Goal: Transaction & Acquisition: Register for event/course

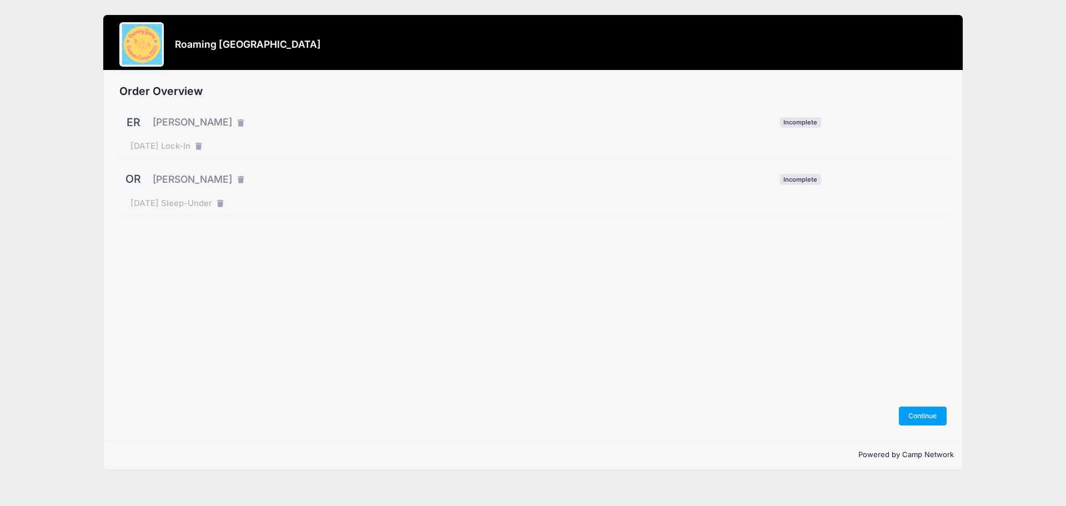
click at [184, 123] on span "[PERSON_NAME]" at bounding box center [192, 122] width 79 height 14
click at [936, 418] on button "Continue" at bounding box center [923, 415] width 48 height 19
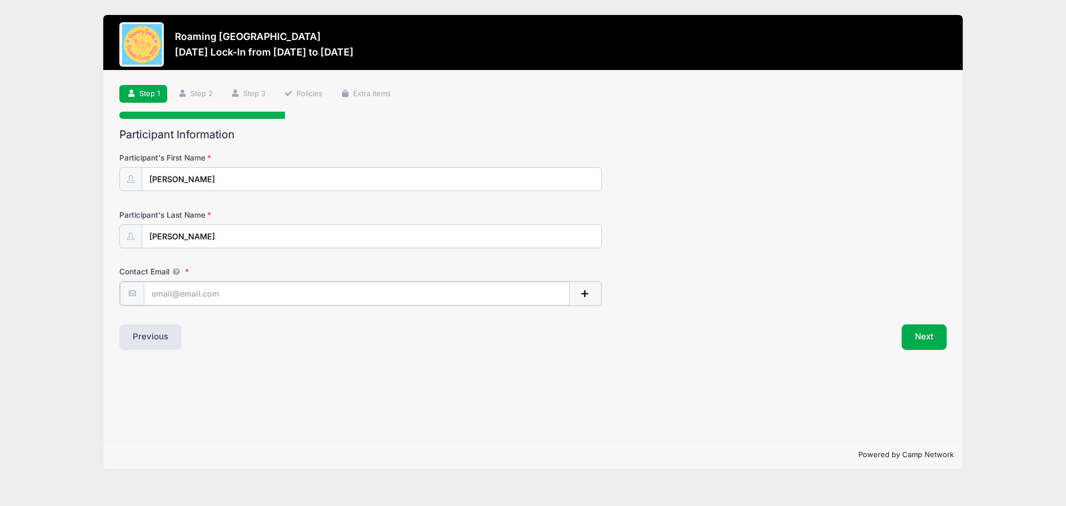
click at [222, 296] on input "Contact Email" at bounding box center [357, 293] width 426 height 24
type input "kelly.sue.rivera@gmail.com"
click at [937, 342] on button "Next" at bounding box center [923, 336] width 45 height 26
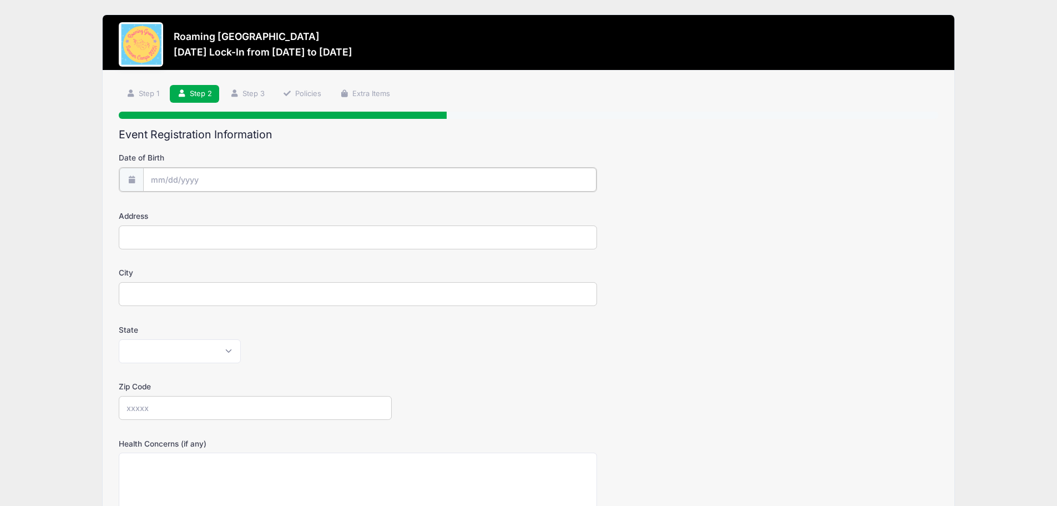
click at [210, 179] on input "Date of Birth" at bounding box center [369, 180] width 453 height 24
click at [160, 182] on input "Date of Birth" at bounding box center [369, 180] width 453 height 24
click at [221, 190] on input "Date of Birth" at bounding box center [369, 180] width 453 height 24
click at [261, 215] on span at bounding box center [262, 213] width 8 height 8
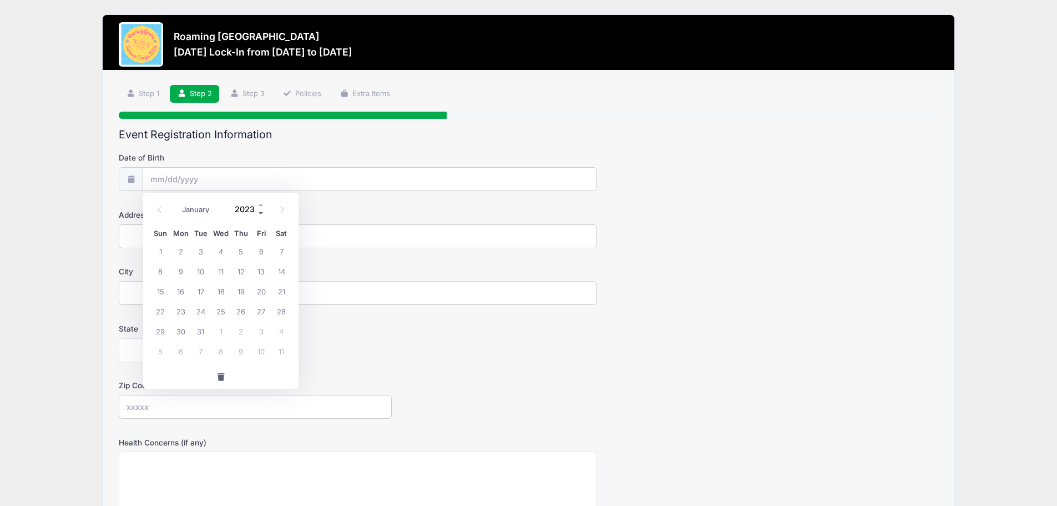
click at [261, 215] on span at bounding box center [262, 213] width 8 height 8
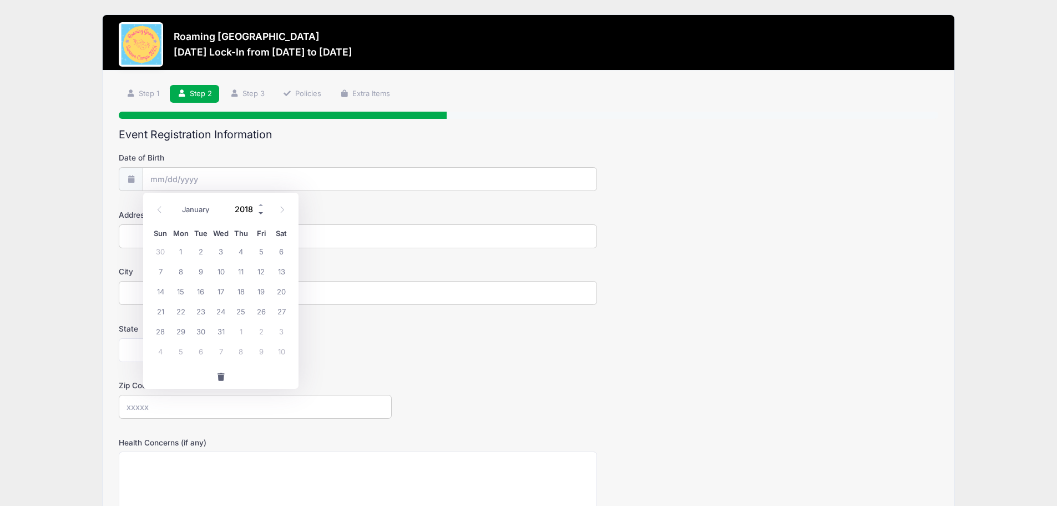
click at [261, 215] on span at bounding box center [262, 213] width 8 height 8
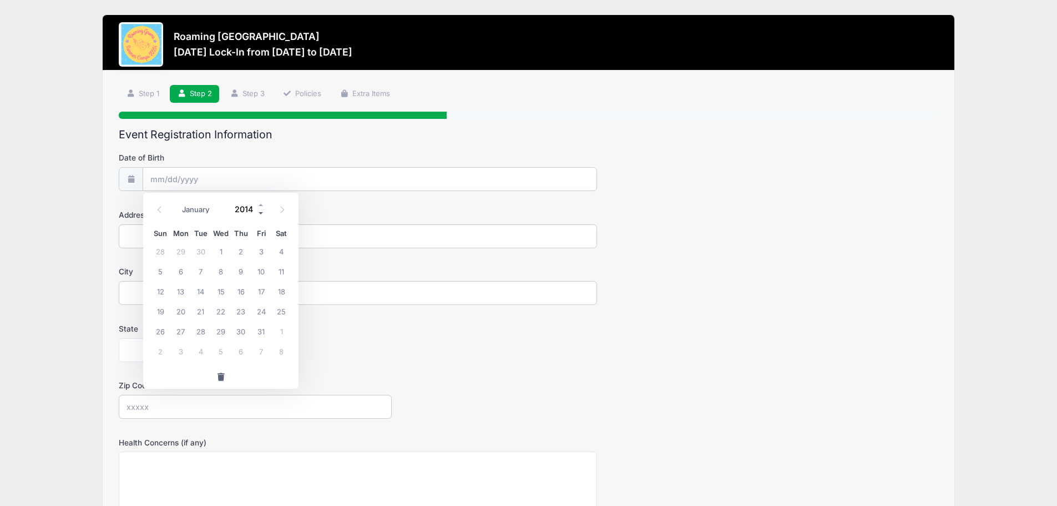
type input "2013"
click at [160, 292] on span "13" at bounding box center [160, 291] width 20 height 20
type input "10/13/2013"
click at [171, 173] on input "10/13/2013" at bounding box center [369, 180] width 453 height 24
click at [157, 210] on icon at bounding box center [159, 209] width 7 height 7
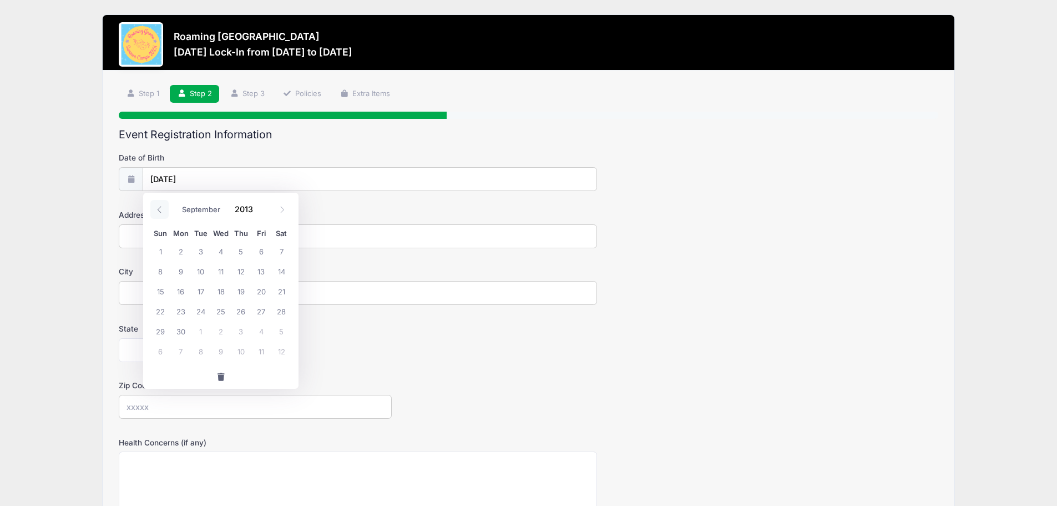
click at [157, 210] on icon at bounding box center [159, 209] width 7 height 7
select select "7"
click at [201, 291] on span "13" at bounding box center [201, 291] width 20 height 20
type input "08/13/2013"
click at [182, 239] on input "Address" at bounding box center [358, 236] width 478 height 24
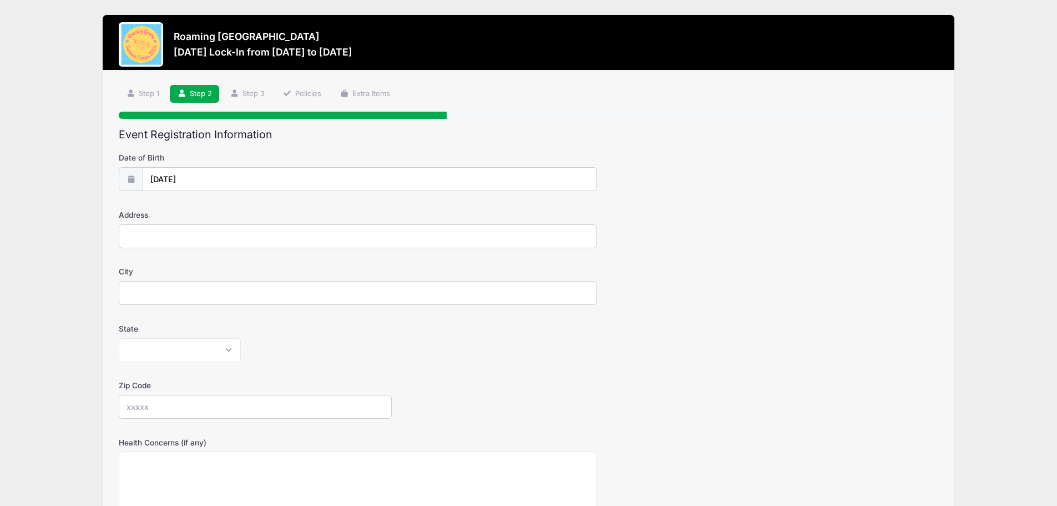
type input "570 S Laredo Cir"
type input "Aurora"
select select "CO"
type input "80017"
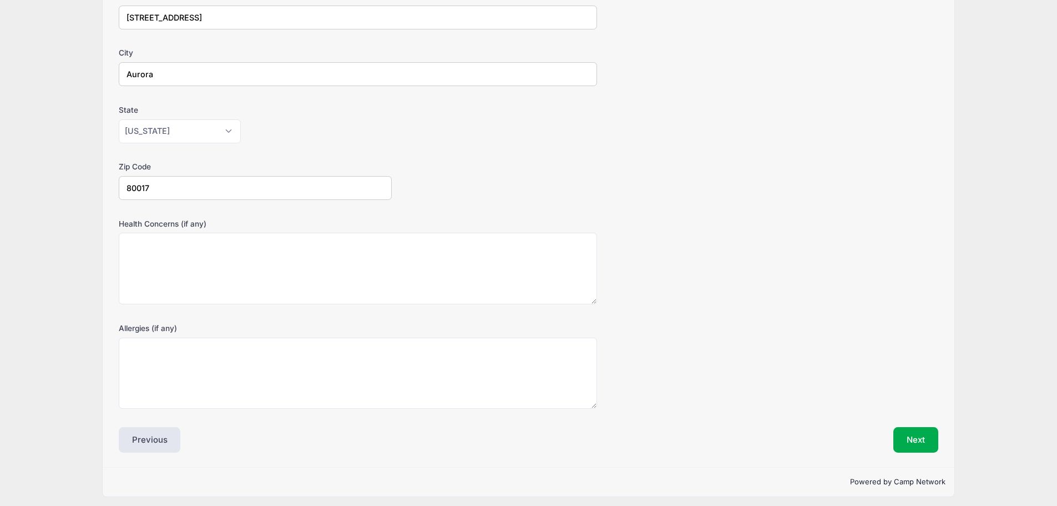
scroll to position [224, 0]
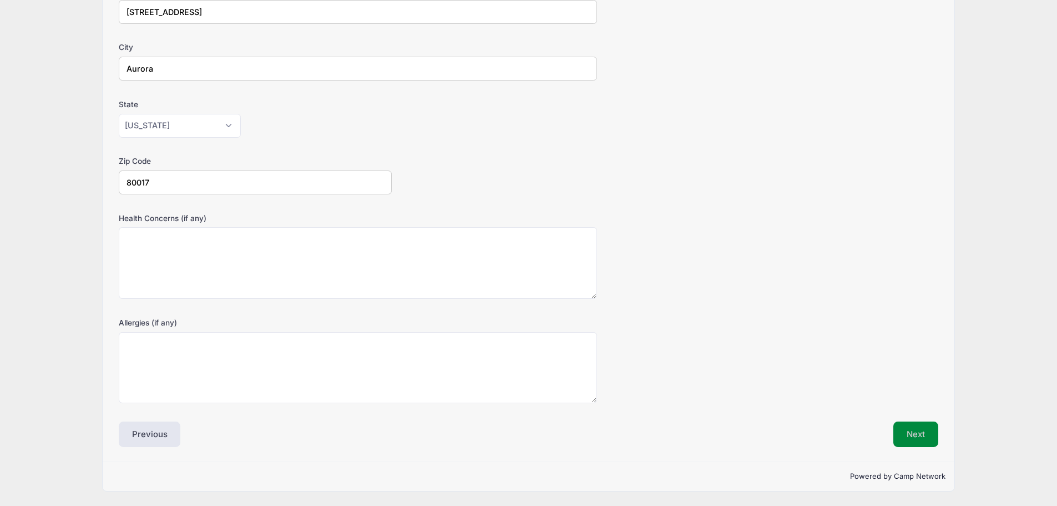
click at [916, 441] on button "Next" at bounding box center [916, 434] width 45 height 26
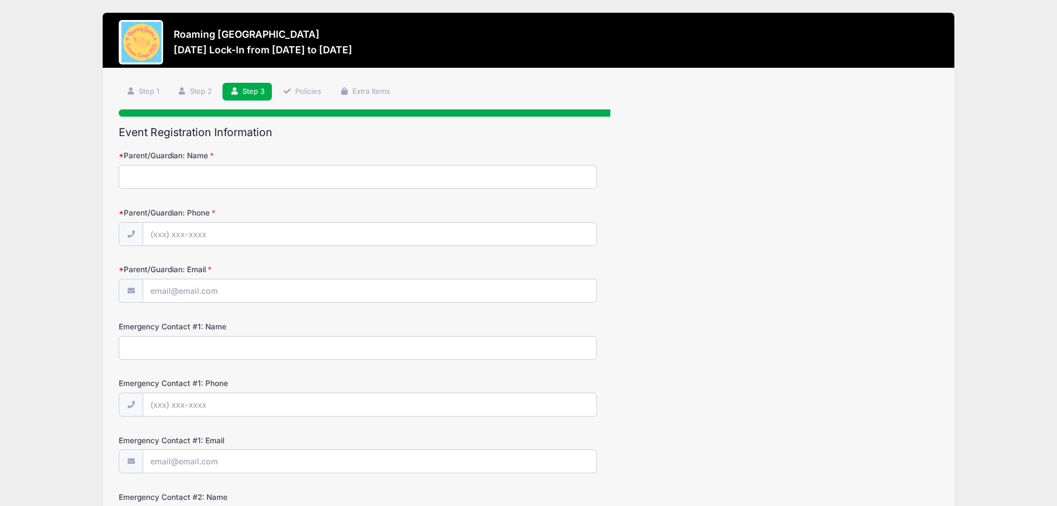
scroll to position [0, 0]
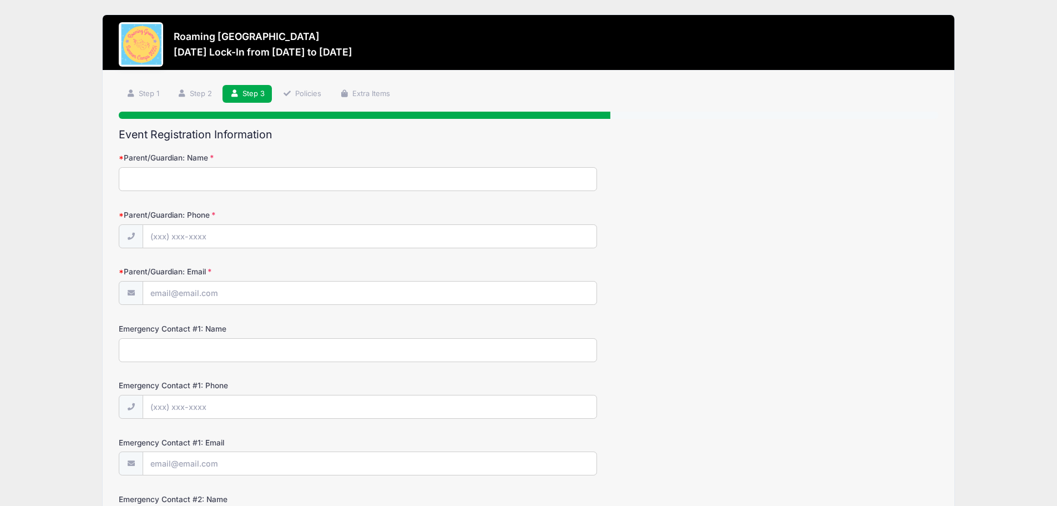
click at [207, 178] on input "Parent/Guardian: Name" at bounding box center [358, 179] width 478 height 24
type input "[PERSON_NAME]"
type input "(720) 626-3970"
type input "kelly.sue.rivera@gmail.com"
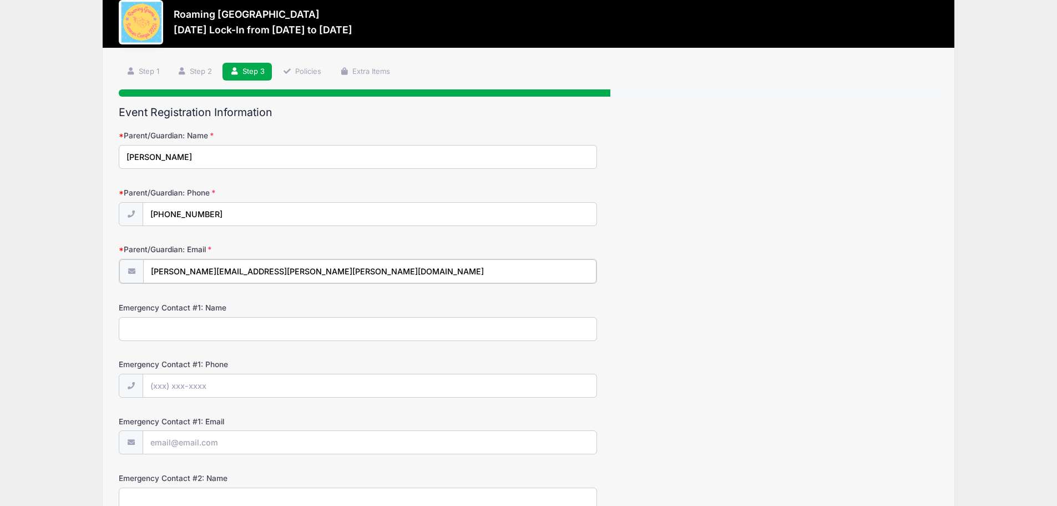
scroll to position [22, 0]
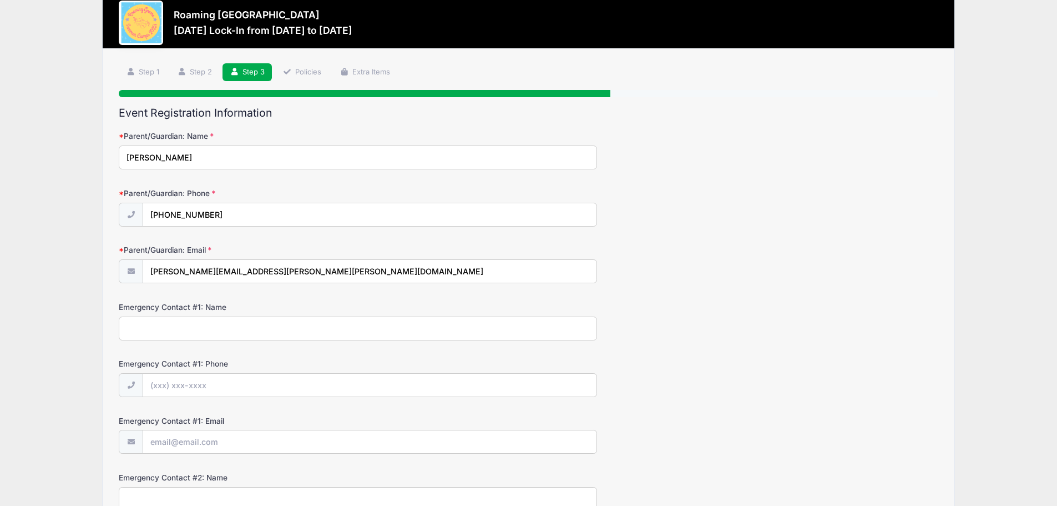
click at [234, 334] on input "Emergency Contact #1: Name" at bounding box center [358, 328] width 478 height 24
type input "Armando Rivera"
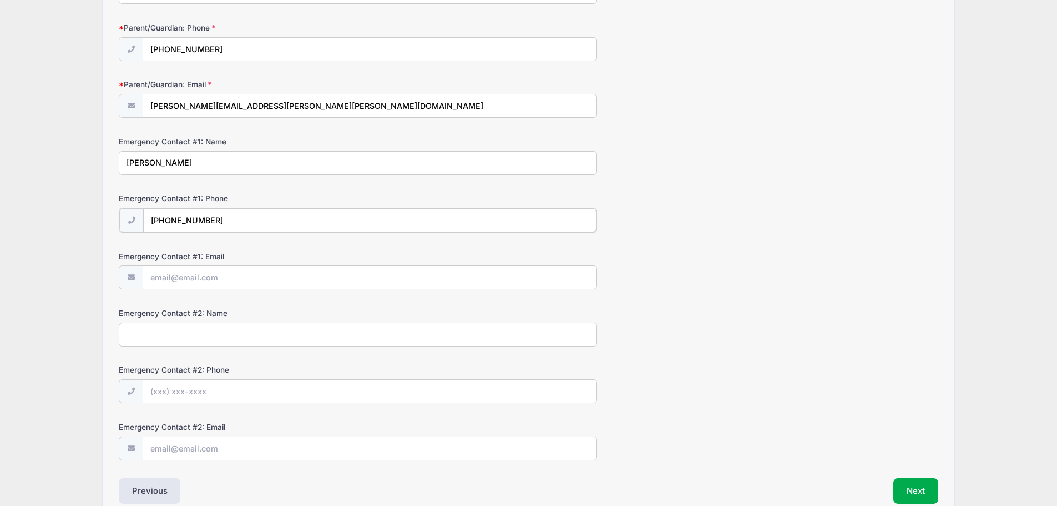
scroll to position [188, 0]
type input "(303) 931-8106"
click at [249, 281] on input "Emergency Contact #1: Email" at bounding box center [369, 276] width 453 height 24
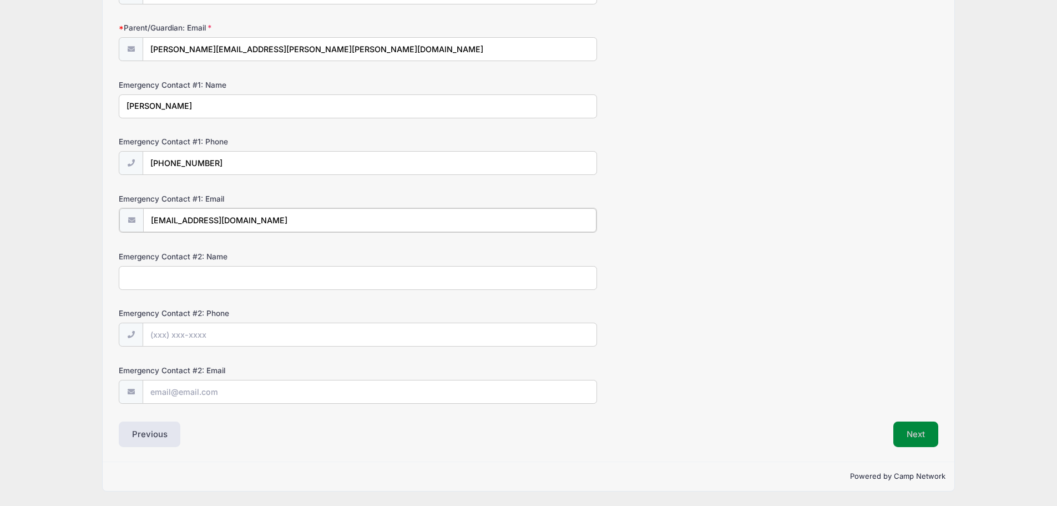
type input "mondorivera@gmail.com"
click at [920, 437] on button "Next" at bounding box center [916, 434] width 45 height 26
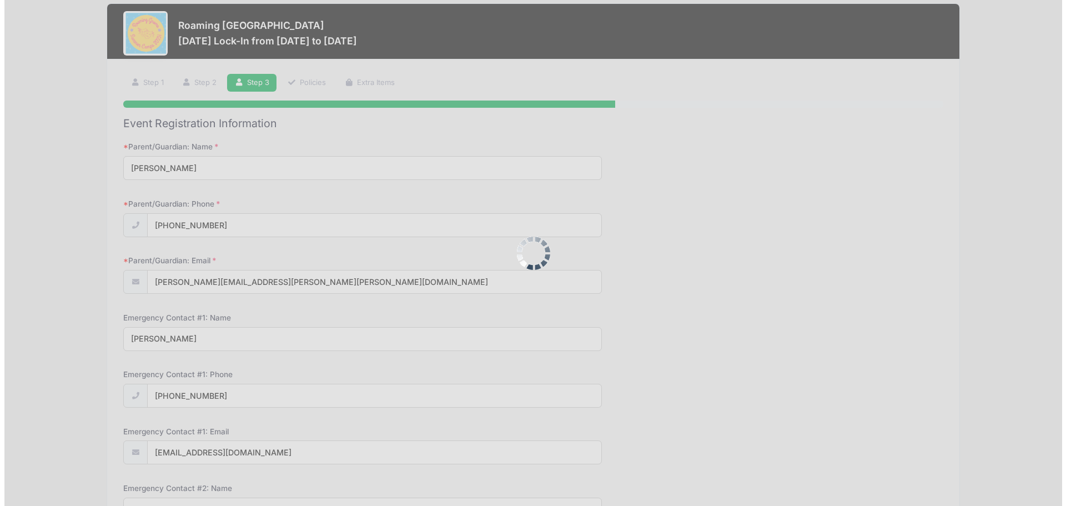
scroll to position [0, 0]
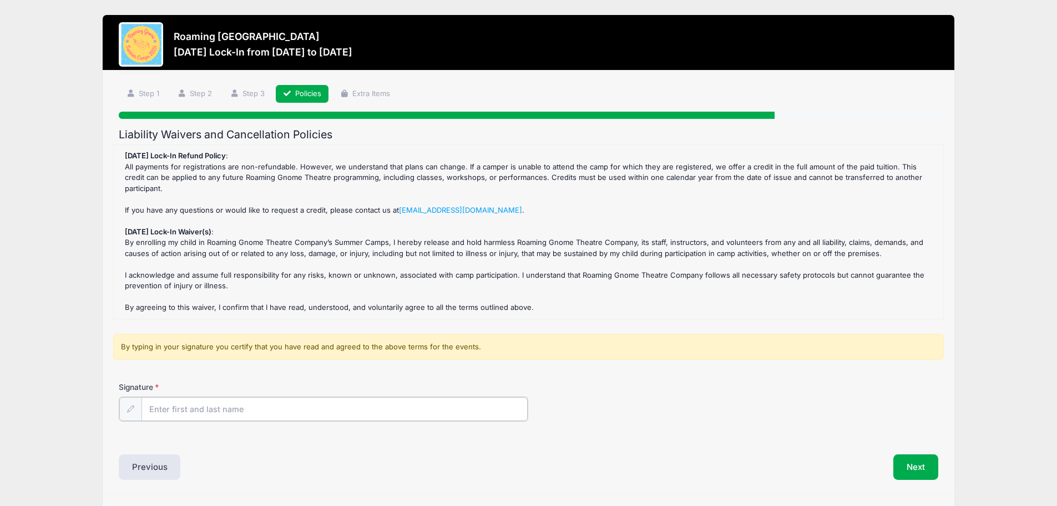
click at [279, 399] on input "Signature" at bounding box center [335, 409] width 387 height 24
type input "[PERSON_NAME]"
click at [731, 393] on div "Signature Kelly Rivera" at bounding box center [529, 400] width 820 height 39
click at [931, 453] on button "Next" at bounding box center [916, 466] width 45 height 26
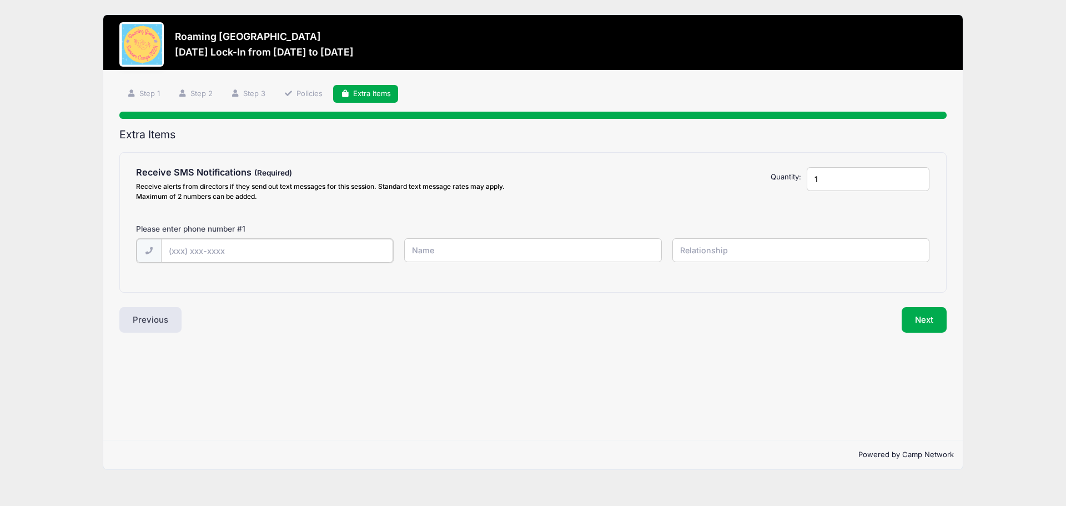
click at [255, 256] on input "text" at bounding box center [277, 251] width 232 height 24
type input "(720) 626-3970"
type input "Kelly"
type input "r"
type input "[PERSON_NAME]"
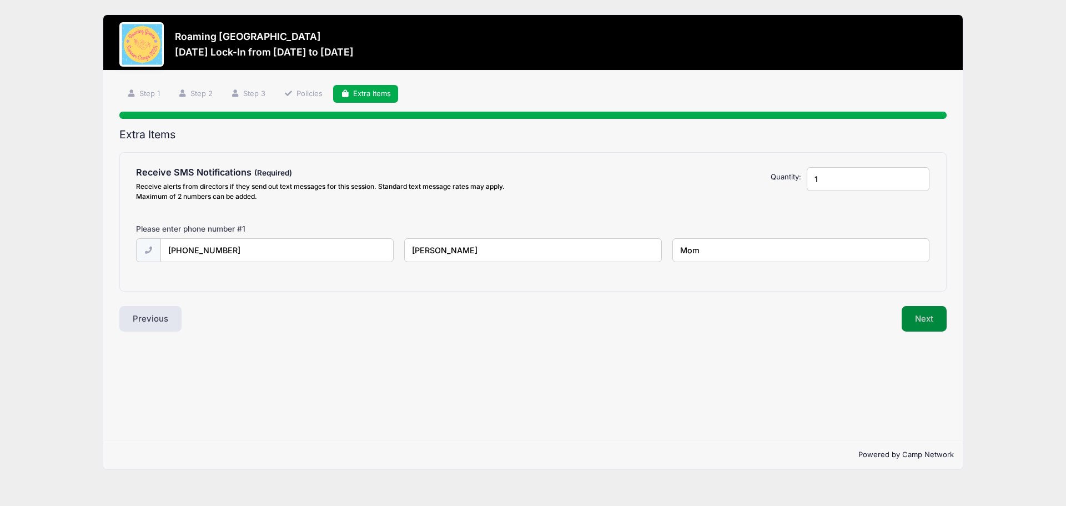
type input "Mom"
click at [928, 321] on button "Next" at bounding box center [923, 319] width 45 height 26
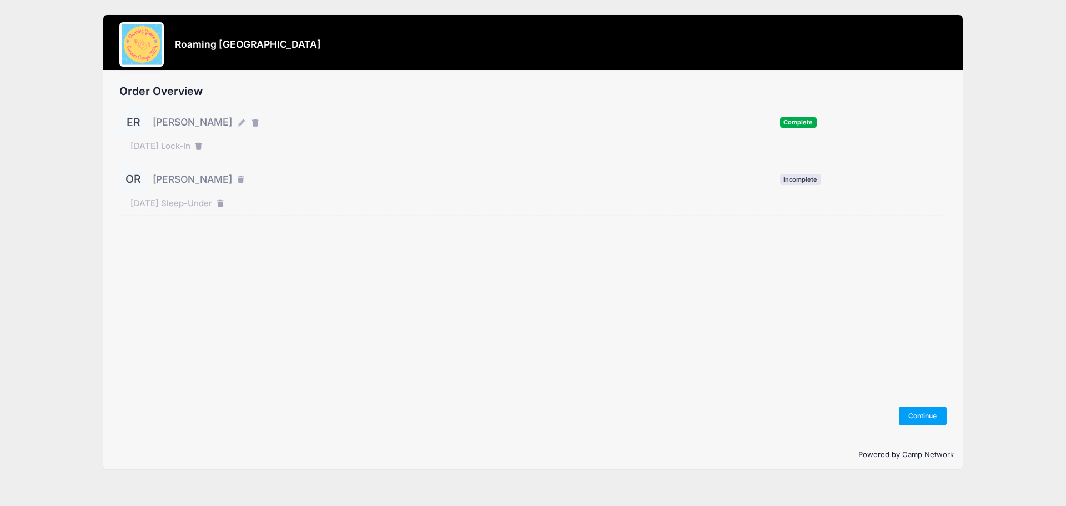
click at [134, 182] on div "OR" at bounding box center [133, 179] width 28 height 28
click at [910, 417] on button "Continue" at bounding box center [923, 415] width 48 height 19
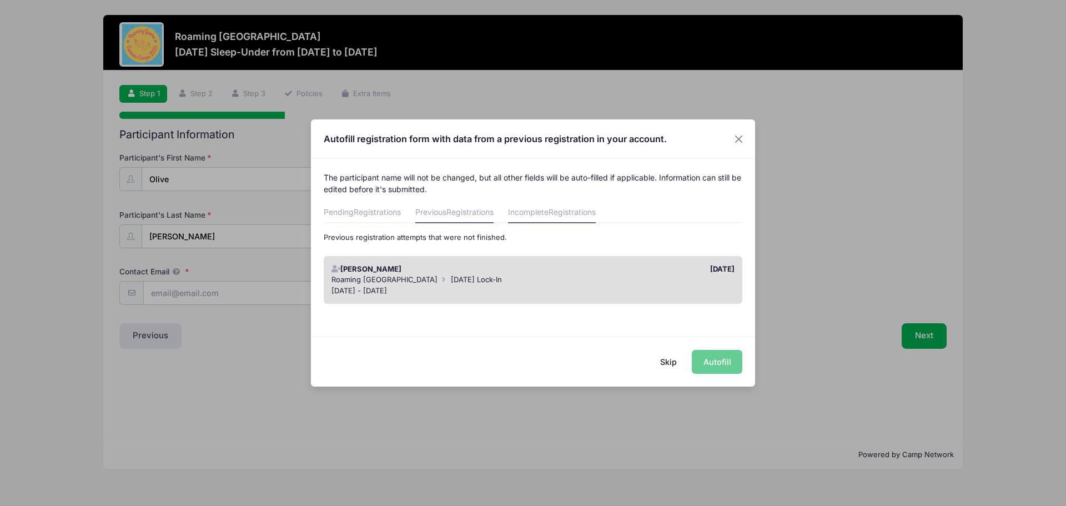
click at [475, 219] on link "Previous Registrations" at bounding box center [454, 213] width 78 height 20
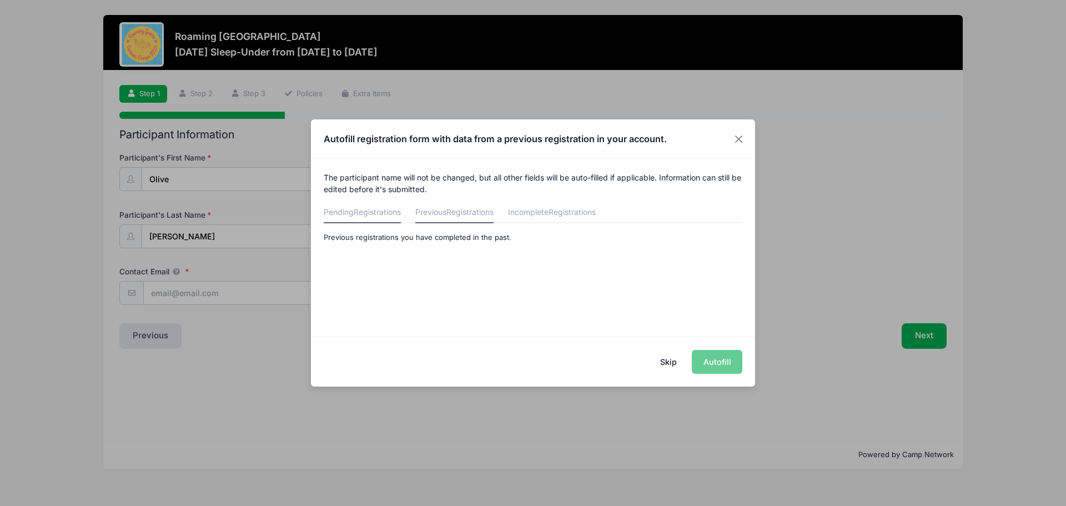
click at [339, 209] on link "Pending Registrations" at bounding box center [362, 213] width 77 height 20
click at [462, 213] on span "Registrations" at bounding box center [469, 211] width 47 height 9
drag, startPoint x: 532, startPoint y: 213, endPoint x: 573, endPoint y: 211, distance: 41.1
click at [532, 213] on link "Incomplete Registrations" at bounding box center [552, 213] width 88 height 20
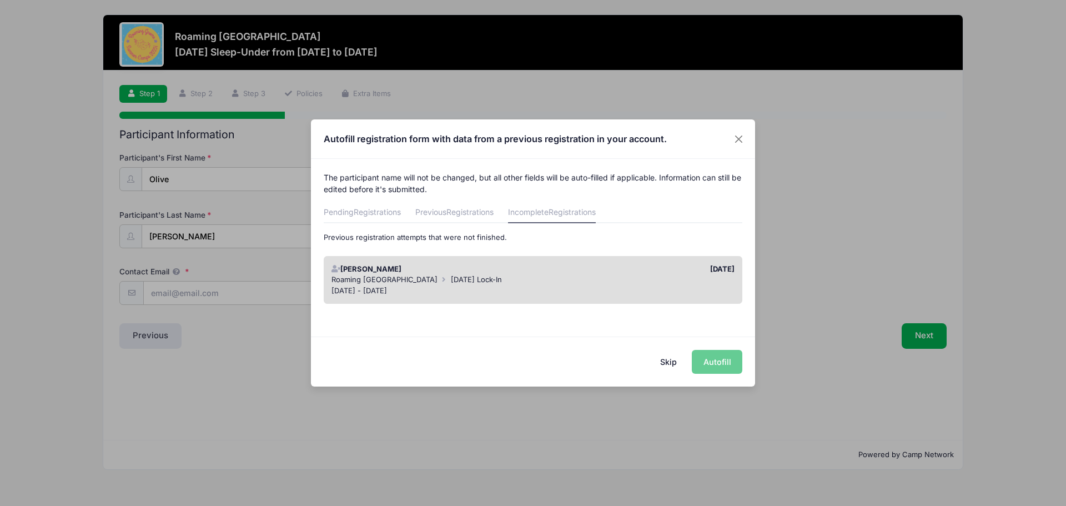
click at [674, 365] on button "Skip" at bounding box center [668, 362] width 39 height 24
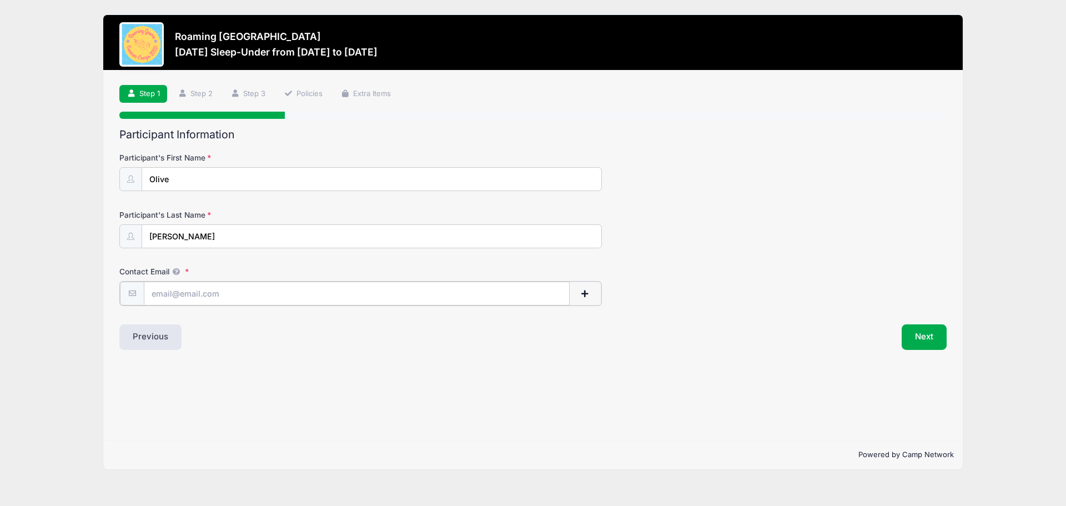
click at [200, 290] on input "Contact Email" at bounding box center [357, 293] width 426 height 24
type input "kelly.sue.rivera@gmail.com"
click at [931, 339] on button "Next" at bounding box center [923, 336] width 45 height 26
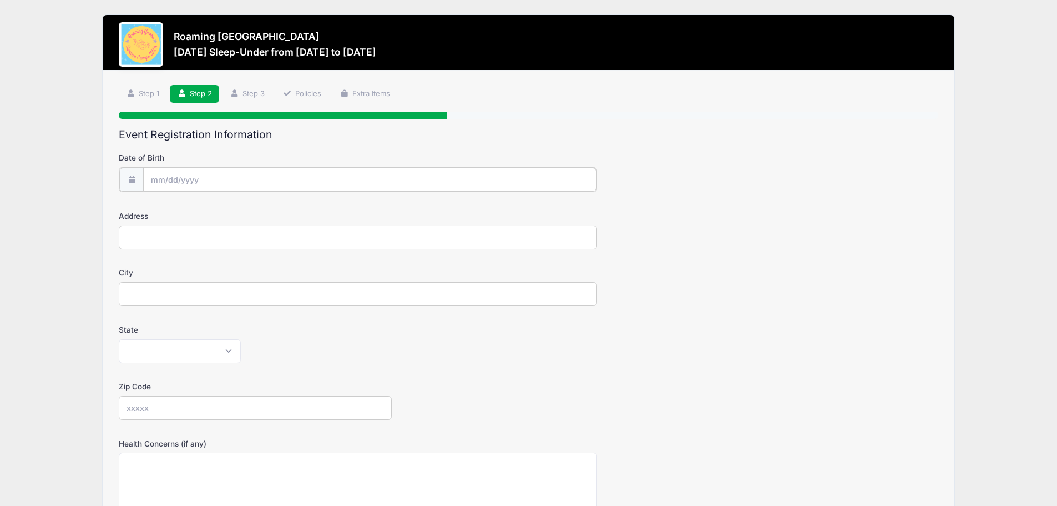
click at [218, 175] on input "Date of Birth" at bounding box center [369, 180] width 453 height 24
click at [282, 211] on icon at bounding box center [282, 209] width 7 height 7
click at [157, 214] on span at bounding box center [159, 209] width 18 height 19
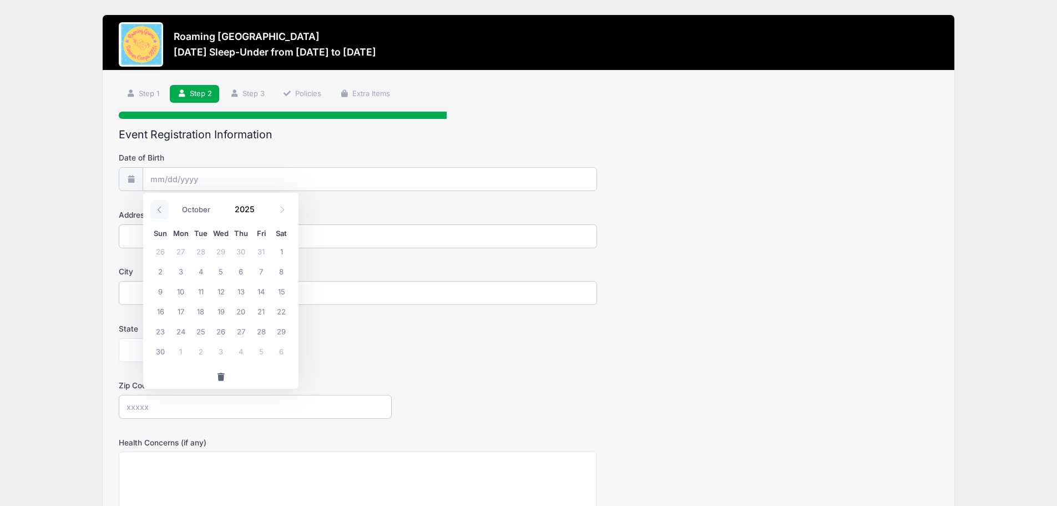
click at [157, 214] on span at bounding box center [159, 209] width 18 height 19
click at [157, 213] on span at bounding box center [159, 209] width 18 height 19
click at [157, 213] on icon at bounding box center [159, 209] width 7 height 7
click at [282, 215] on span at bounding box center [282, 209] width 18 height 19
select select "7"
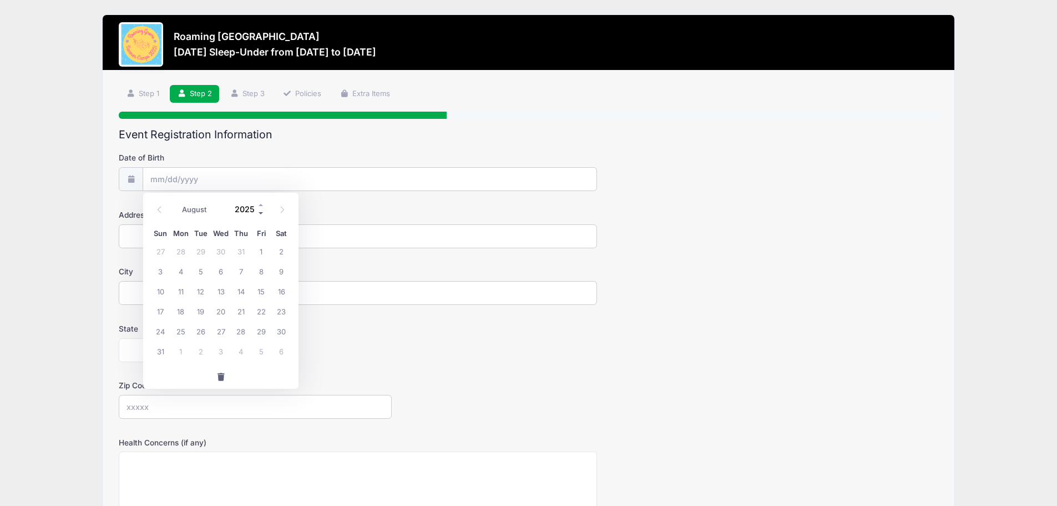
click at [261, 215] on span at bounding box center [262, 213] width 8 height 8
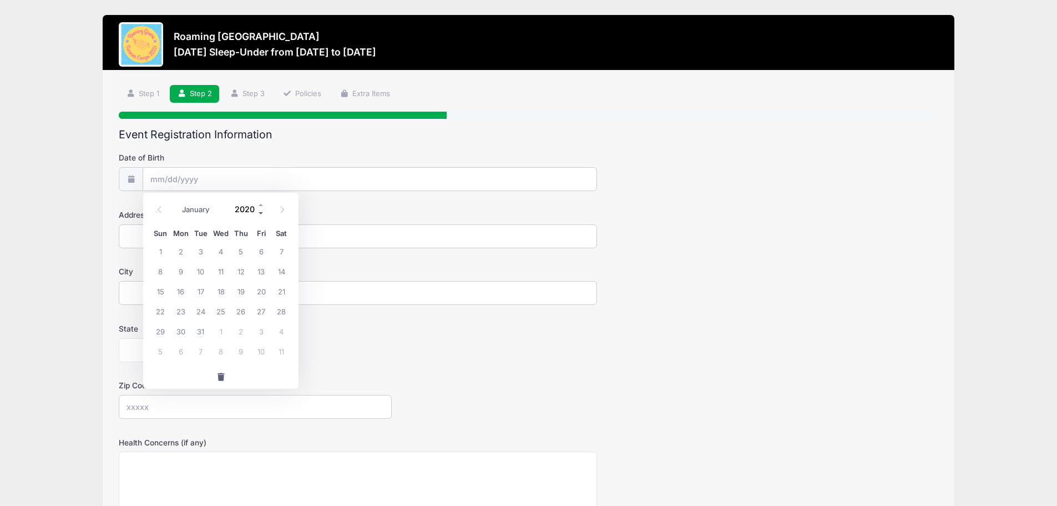
click at [261, 215] on span at bounding box center [262, 213] width 8 height 8
type input "2016"
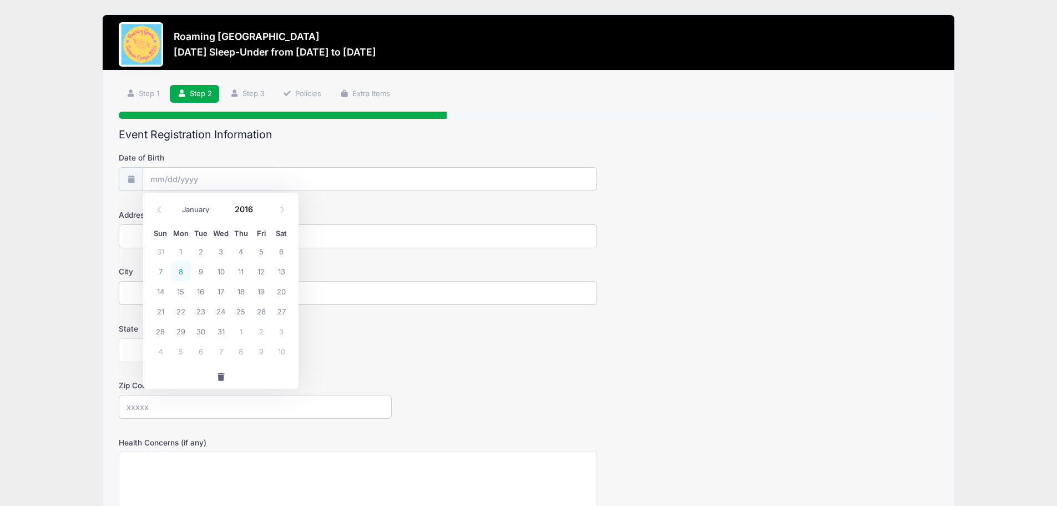
click at [181, 271] on span "8" at bounding box center [181, 271] width 20 height 20
type input "08/08/2016"
click at [171, 234] on input "Address" at bounding box center [358, 236] width 478 height 24
type input "570 S Laredo Cir"
type input "Aurora"
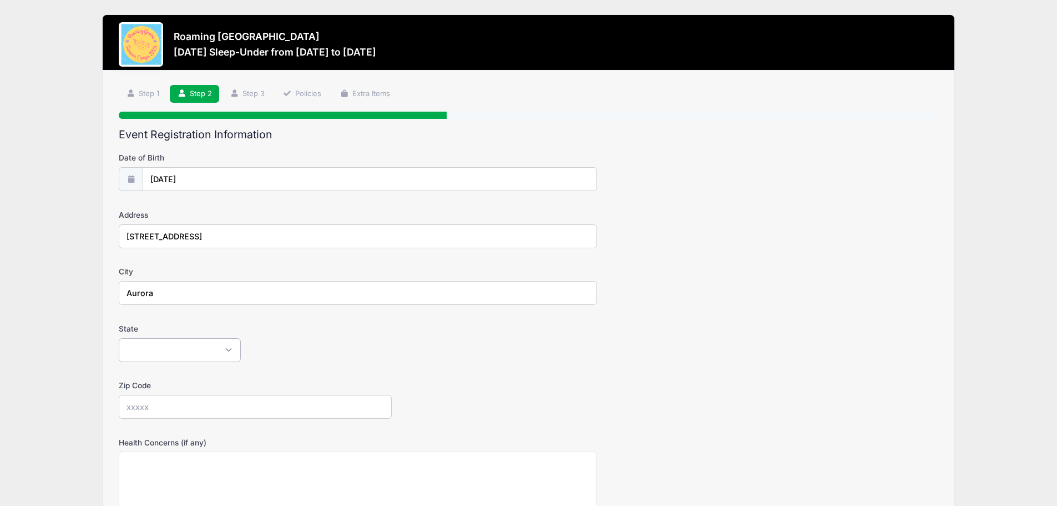
select select "CO"
type input "80017"
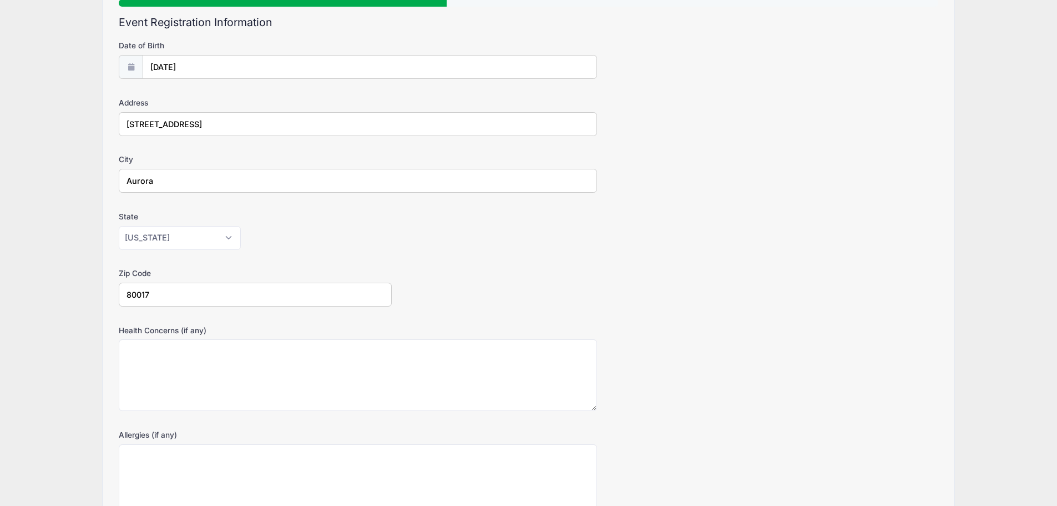
scroll to position [222, 0]
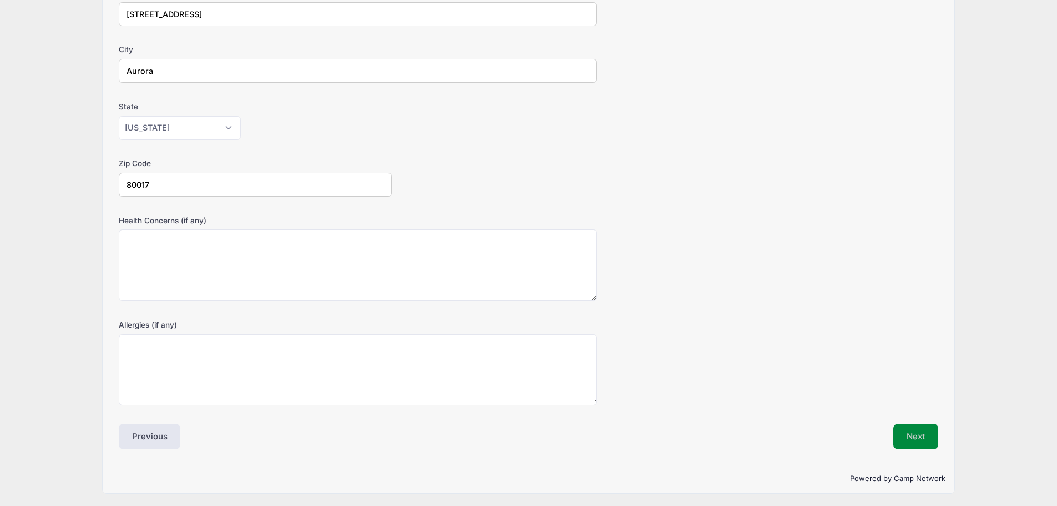
click at [909, 433] on button "Next" at bounding box center [916, 436] width 45 height 26
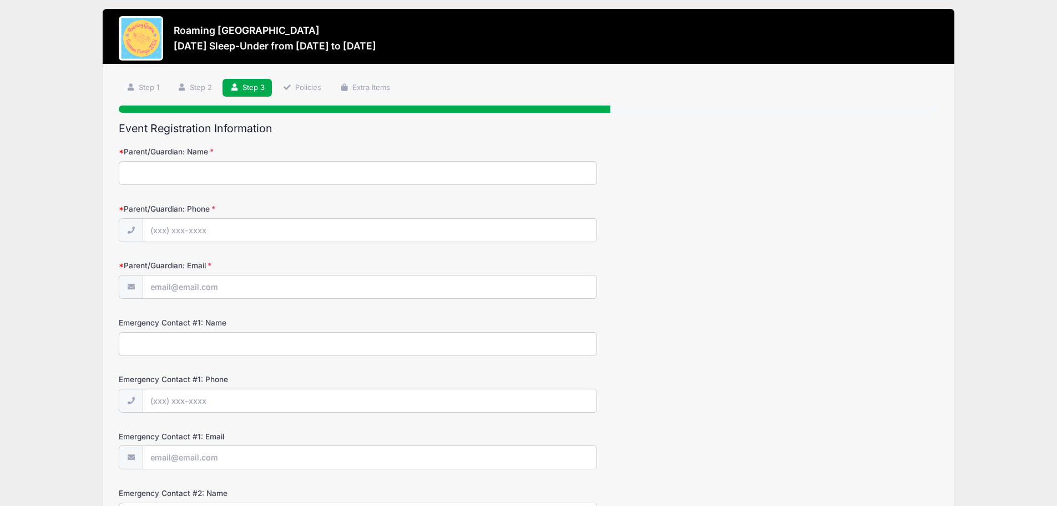
scroll to position [0, 0]
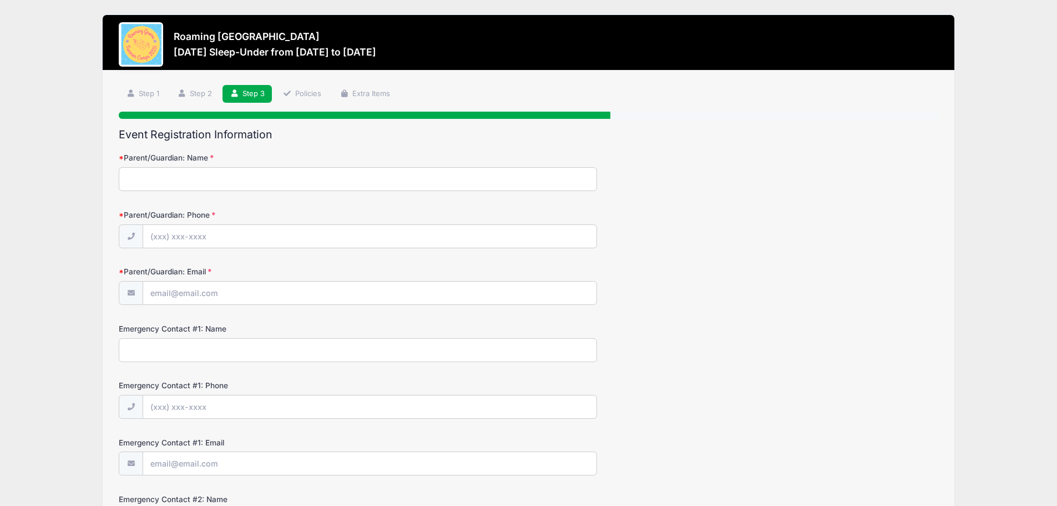
click at [211, 184] on input "Parent/Guardian: Name" at bounding box center [358, 179] width 478 height 24
type input "[PERSON_NAME]"
click at [215, 231] on input "Parent/Guardian: Phone" at bounding box center [369, 237] width 453 height 24
type input "(720) 626-3970"
click at [226, 292] on input "Parent/Guardian: Email" at bounding box center [369, 293] width 453 height 24
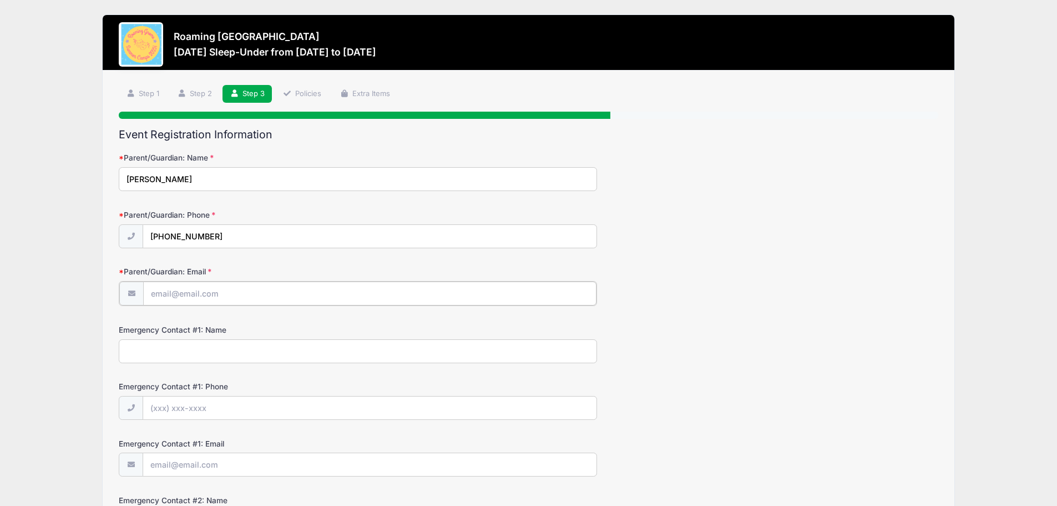
type input "kelly.sue.rivera@gmail.com"
click at [233, 349] on input "Emergency Contact #1: Name" at bounding box center [358, 350] width 478 height 24
click at [206, 410] on input "Emergency Contact #1: Phone" at bounding box center [369, 407] width 453 height 24
type input "(303) 931-8106"
drag, startPoint x: 195, startPoint y: 350, endPoint x: 201, endPoint y: 360, distance: 11.2
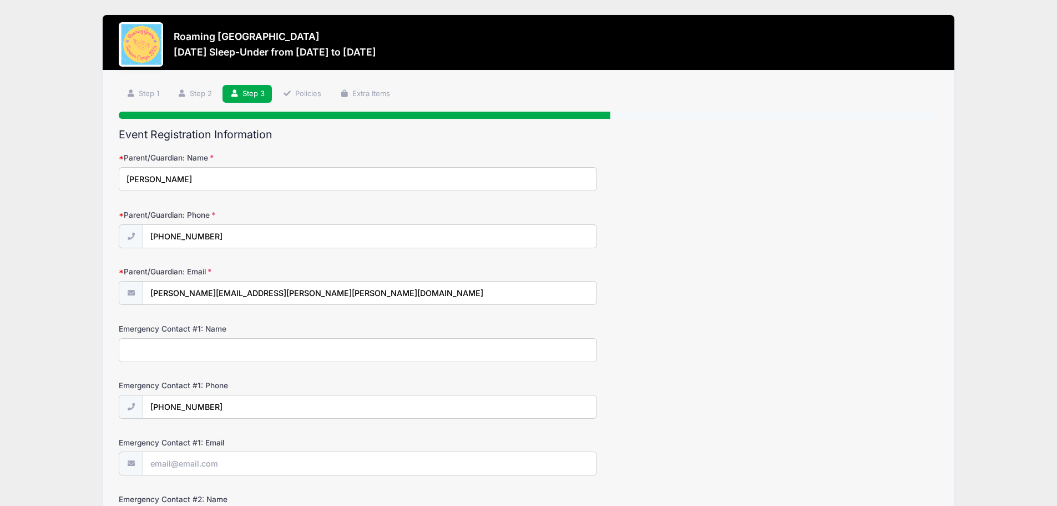
click at [195, 350] on input "Emergency Contact #1: Name" at bounding box center [358, 350] width 478 height 24
type input "Armando Rivera"
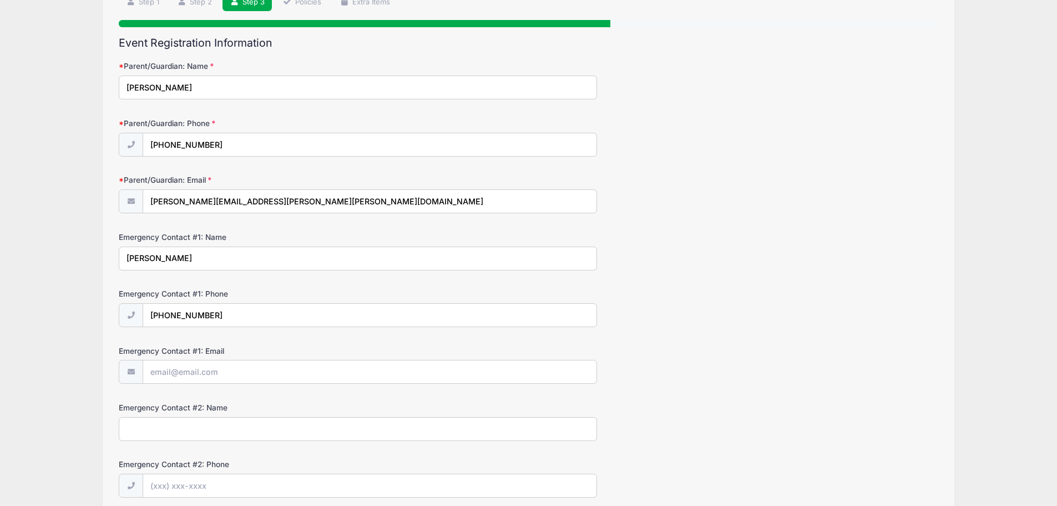
scroll to position [111, 0]
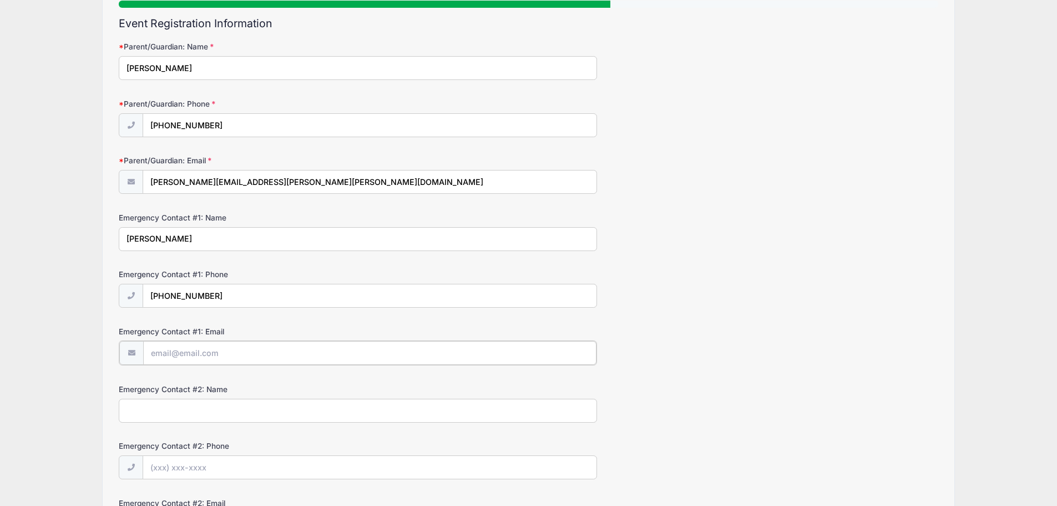
click at [212, 355] on input "Emergency Contact #1: Email" at bounding box center [369, 353] width 453 height 24
click at [257, 351] on input "Emergency Contact #1: Email" at bounding box center [369, 353] width 453 height 24
type input "mondorivera@gmail.com"
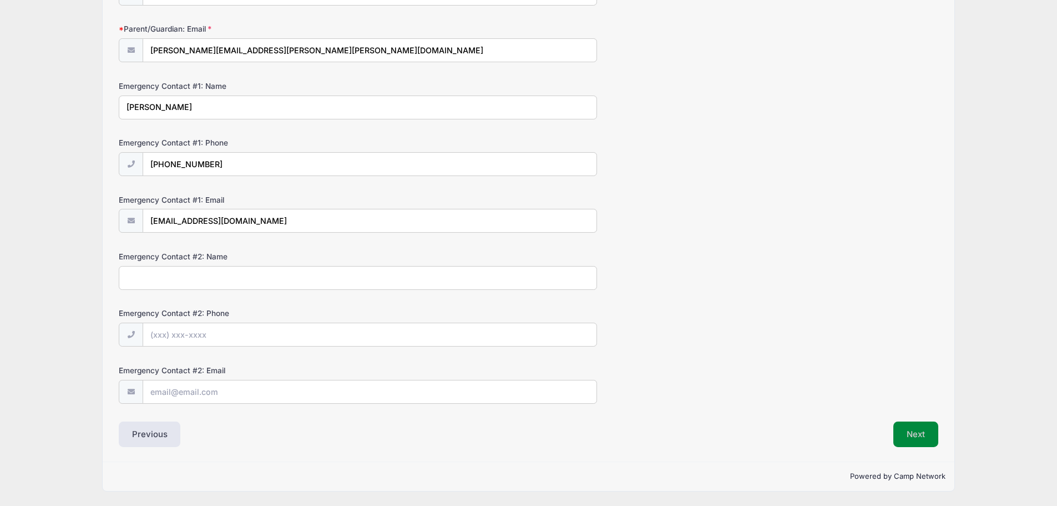
click at [919, 431] on button "Next" at bounding box center [916, 434] width 45 height 26
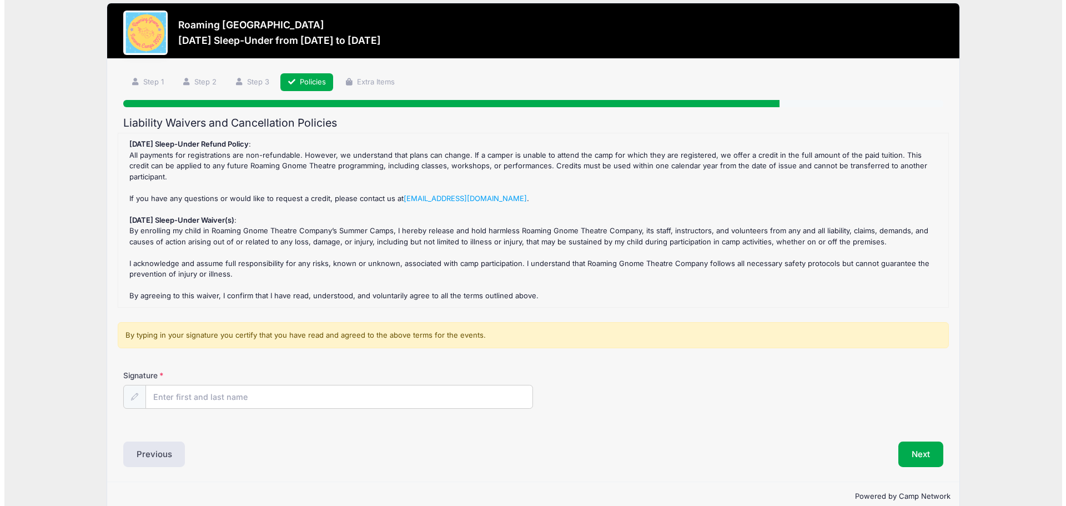
scroll to position [0, 0]
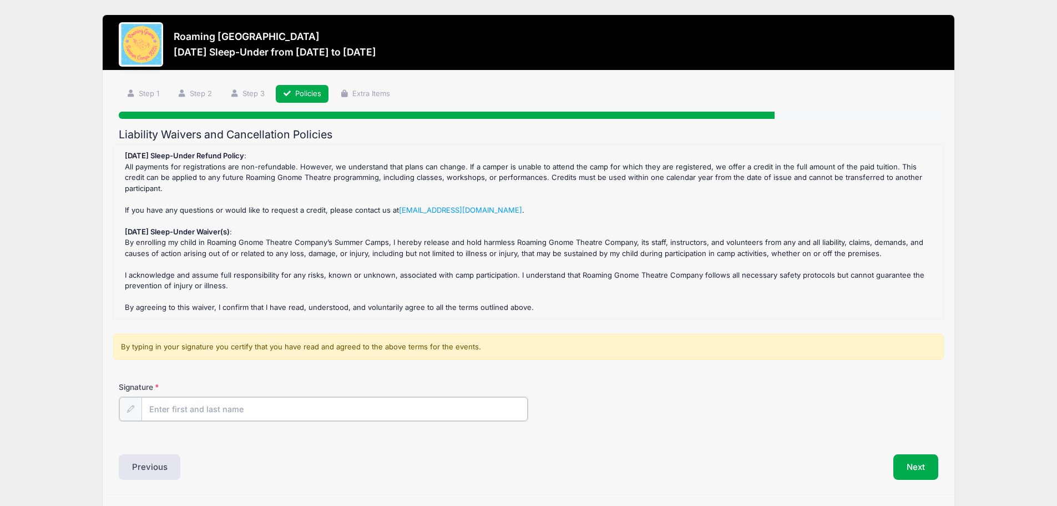
click at [282, 402] on input "Signature" at bounding box center [335, 409] width 387 height 24
type input "[PERSON_NAME]"
click at [927, 453] on button "Next" at bounding box center [916, 466] width 45 height 26
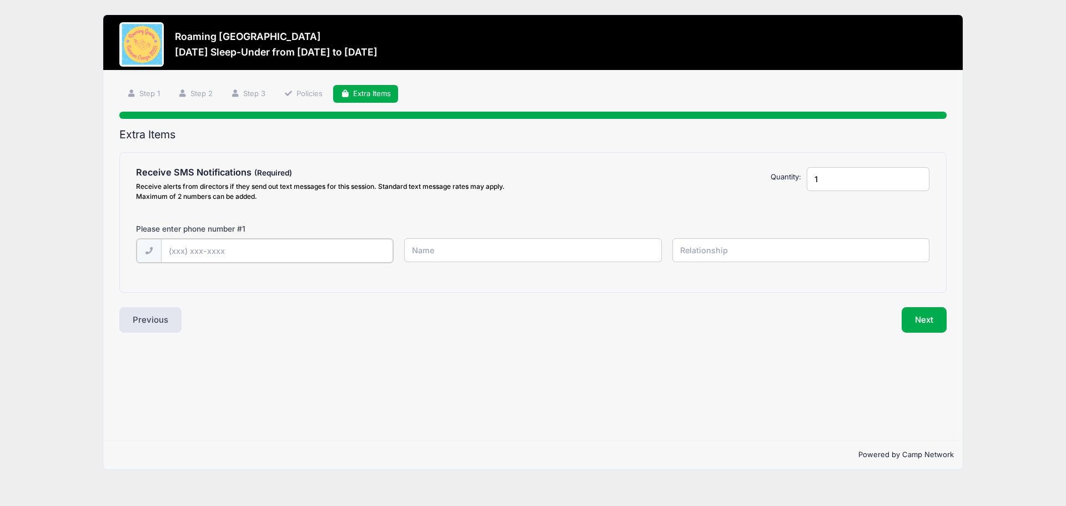
click at [246, 249] on input "text" at bounding box center [277, 251] width 232 height 24
type input "(720) 626-3970"
drag, startPoint x: 477, startPoint y: 260, endPoint x: 482, endPoint y: 257, distance: 6.0
click at [478, 260] on input "text" at bounding box center [532, 250] width 257 height 24
type input "[PERSON_NAME]"
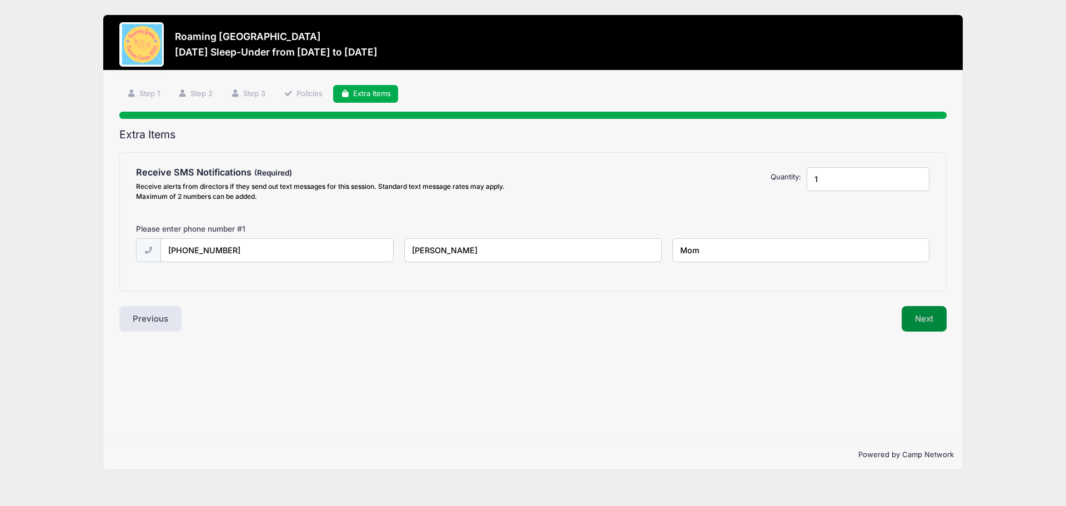
type input "Mom"
click at [924, 316] on button "Next" at bounding box center [923, 319] width 45 height 26
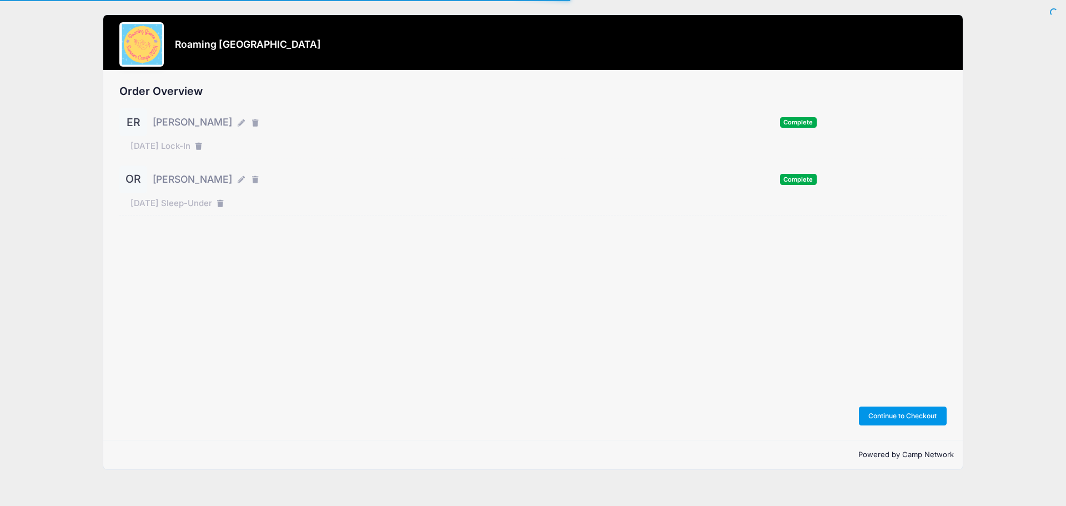
click at [900, 413] on button "Continue to Checkout" at bounding box center [903, 415] width 88 height 19
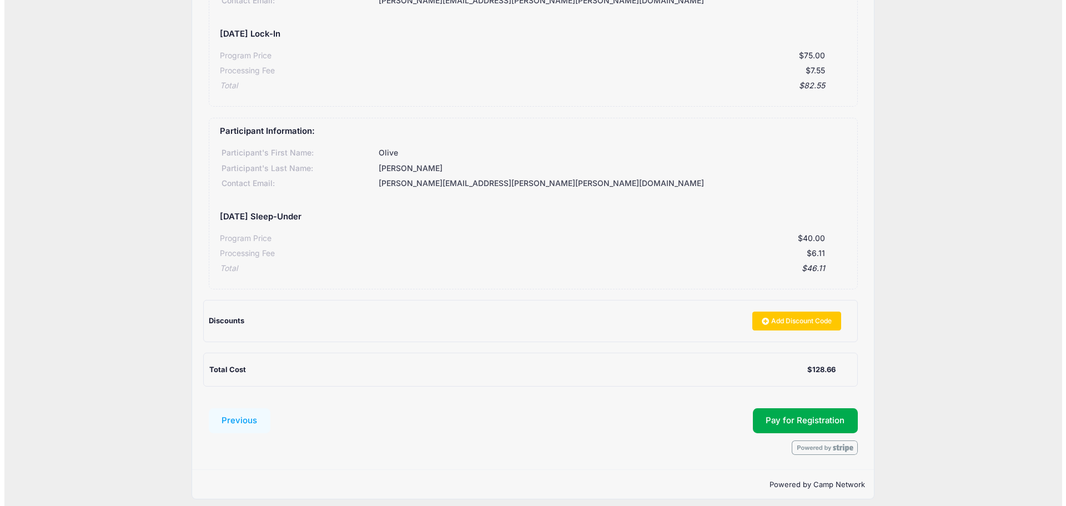
scroll to position [180, 0]
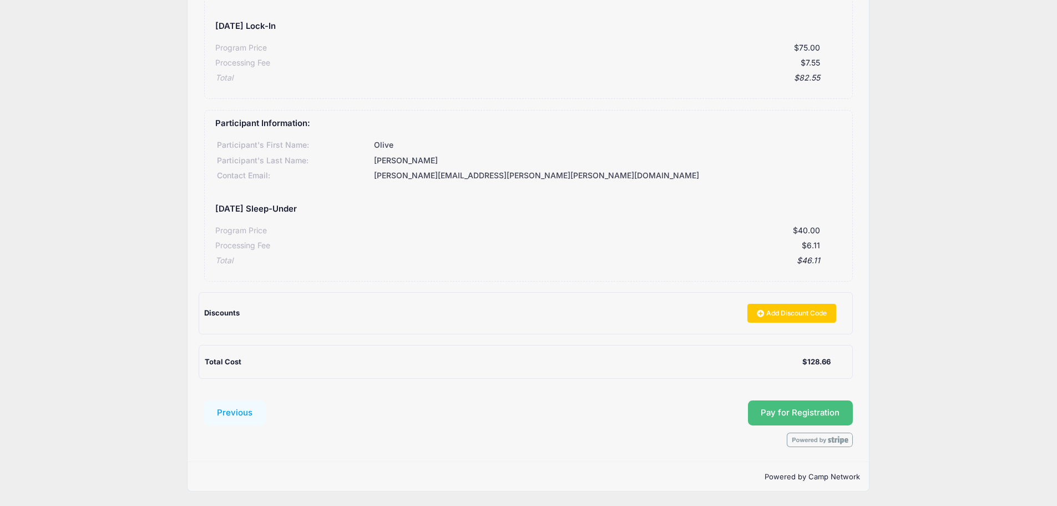
click at [796, 411] on button "Pay for Registration" at bounding box center [800, 413] width 105 height 26
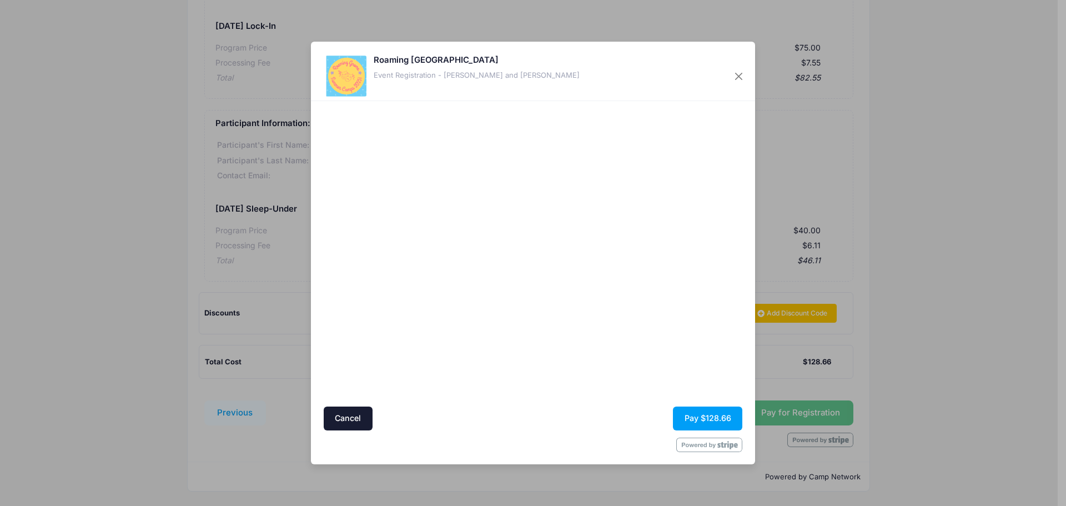
drag, startPoint x: 629, startPoint y: 341, endPoint x: 636, endPoint y: 353, distance: 13.7
click at [629, 342] on div at bounding box center [640, 253] width 204 height 294
click at [708, 417] on button "Pay $128.66" at bounding box center [707, 418] width 69 height 24
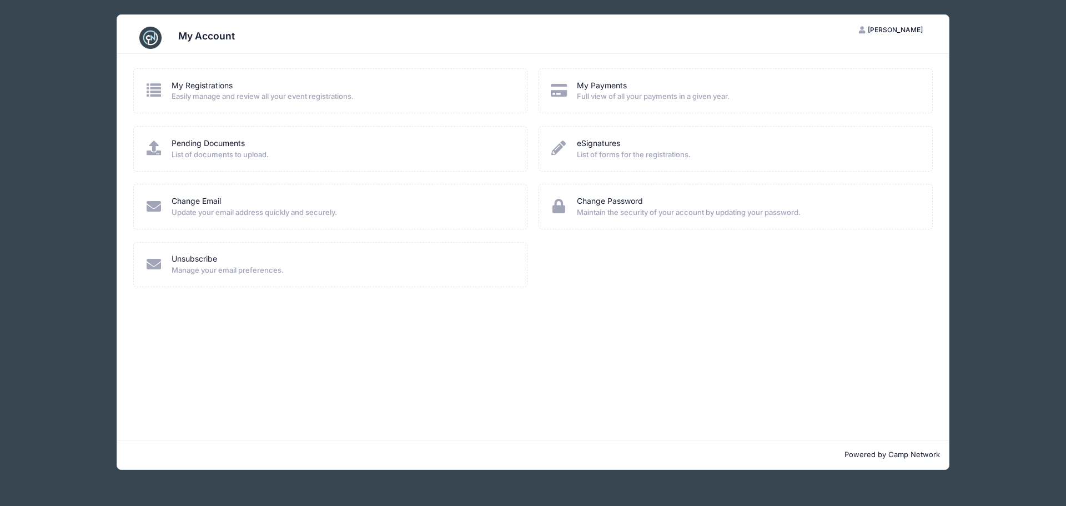
click at [352, 83] on div "My Registrations" at bounding box center [341, 86] width 341 height 12
click at [302, 97] on span "Easily manage and review all your event registrations." at bounding box center [341, 96] width 341 height 11
drag, startPoint x: 163, startPoint y: 86, endPoint x: 186, endPoint y: 86, distance: 23.3
click at [163, 86] on icon at bounding box center [154, 90] width 18 height 14
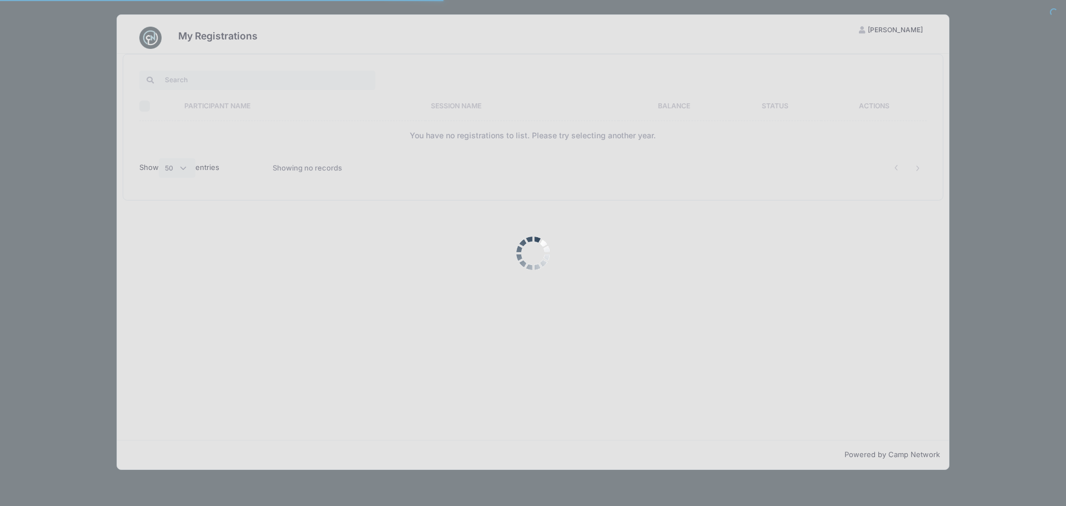
select select "50"
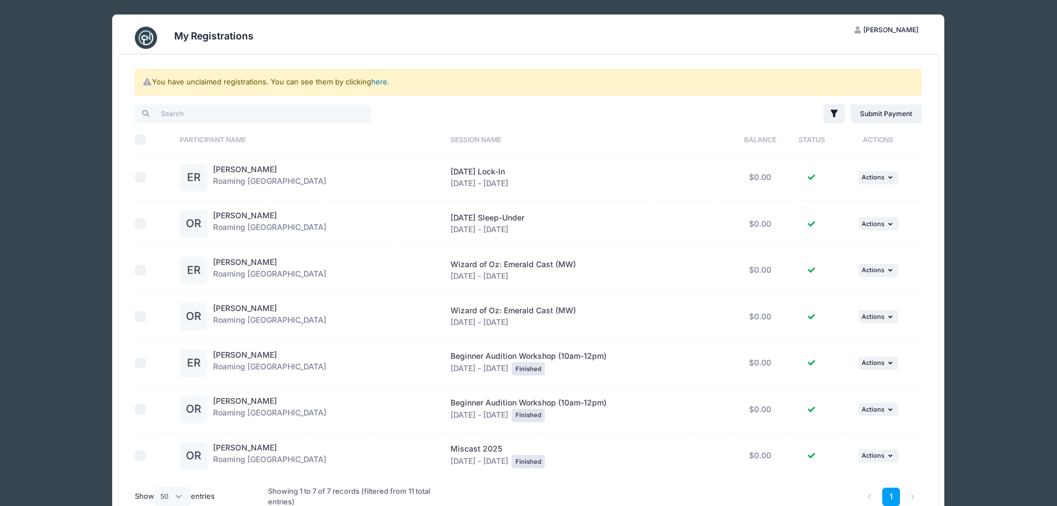
click at [379, 83] on link "here" at bounding box center [379, 81] width 16 height 9
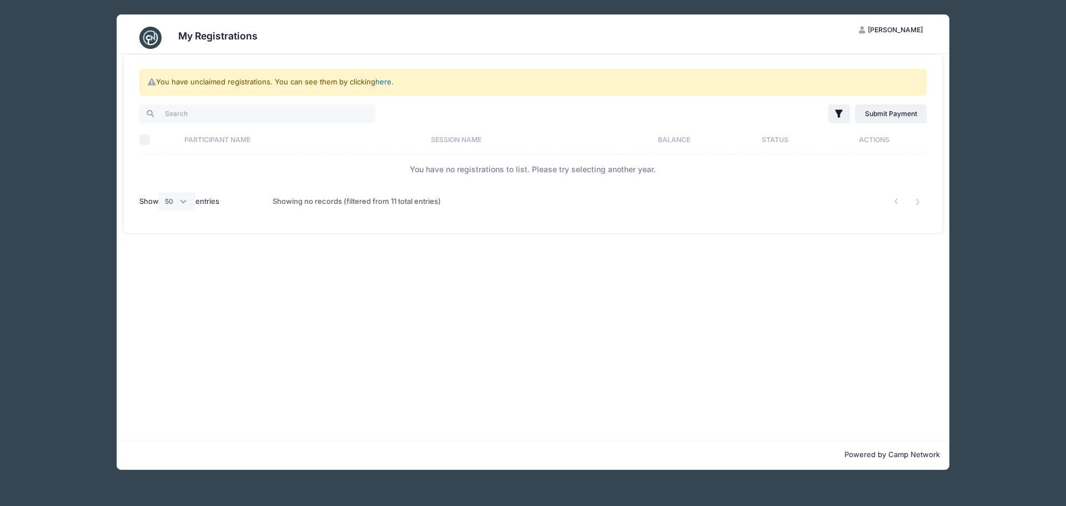
click at [382, 83] on link "here" at bounding box center [383, 81] width 16 height 9
click at [905, 32] on span "[PERSON_NAME]" at bounding box center [894, 30] width 55 height 8
click at [864, 57] on link "My Account" at bounding box center [863, 57] width 128 height 21
